Goal: Obtain resource: Download file/media

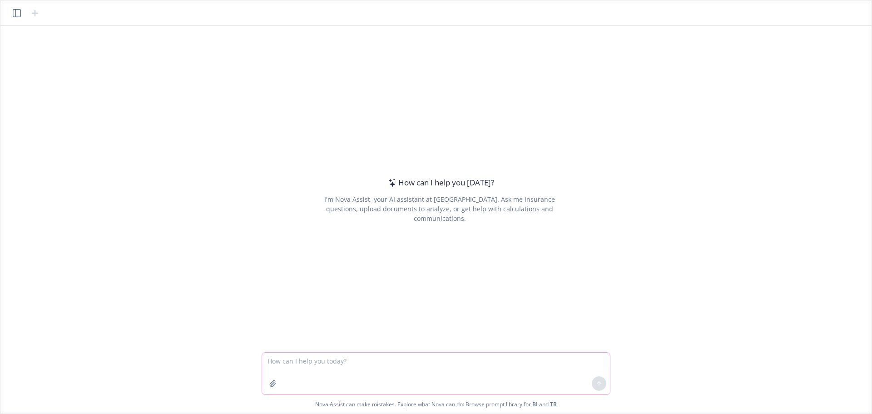
click at [500, 360] on textarea at bounding box center [436, 373] width 348 height 42
type textarea "Can you make me a carrot vs maven fertility slide?"
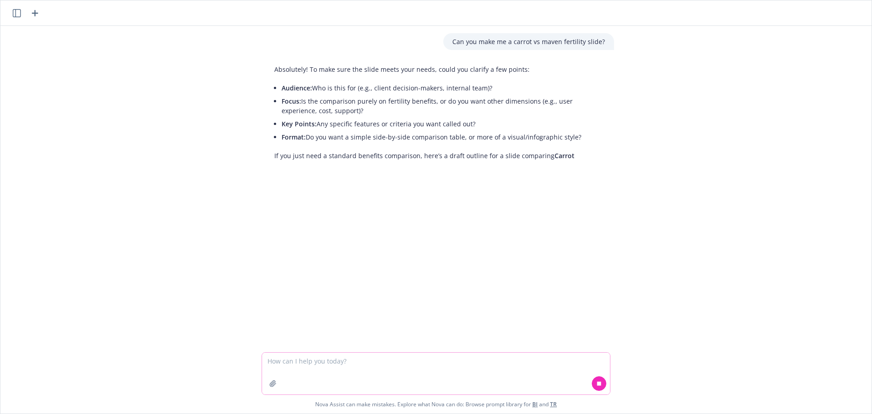
click at [362, 367] on textarea at bounding box center [436, 373] width 348 height 42
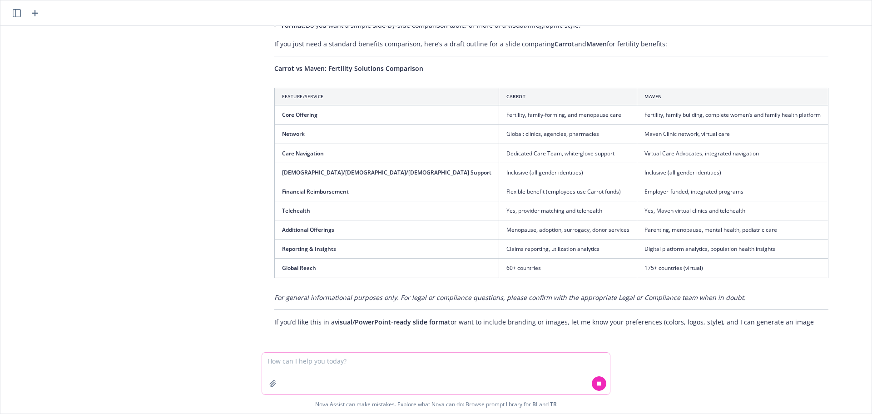
scroll to position [121, 0]
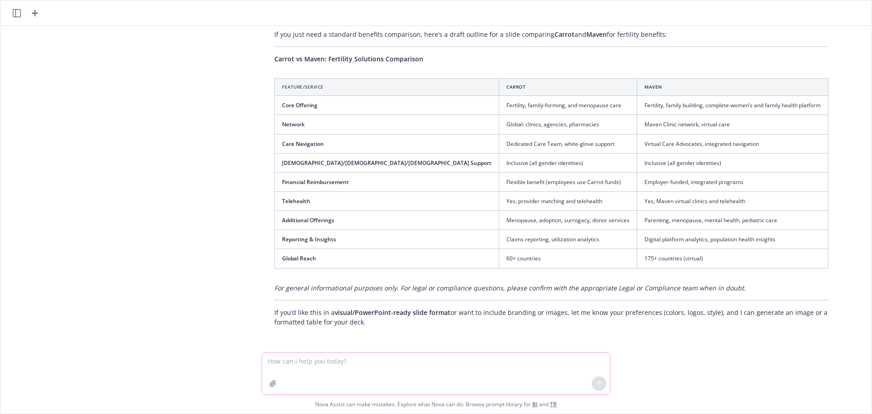
click at [511, 380] on textarea at bounding box center [436, 373] width 348 height 42
type textarea "yes powerpoint ready no need to include images or branding."
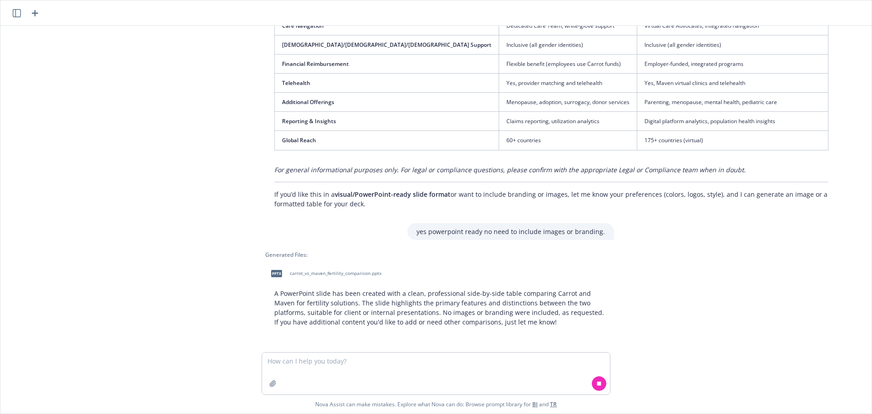
scroll to position [239, 0]
click at [361, 273] on span "carrot_vs_maven_fertility_comparison.pptx" at bounding box center [336, 273] width 92 height 6
